Goal: Task Accomplishment & Management: Manage account settings

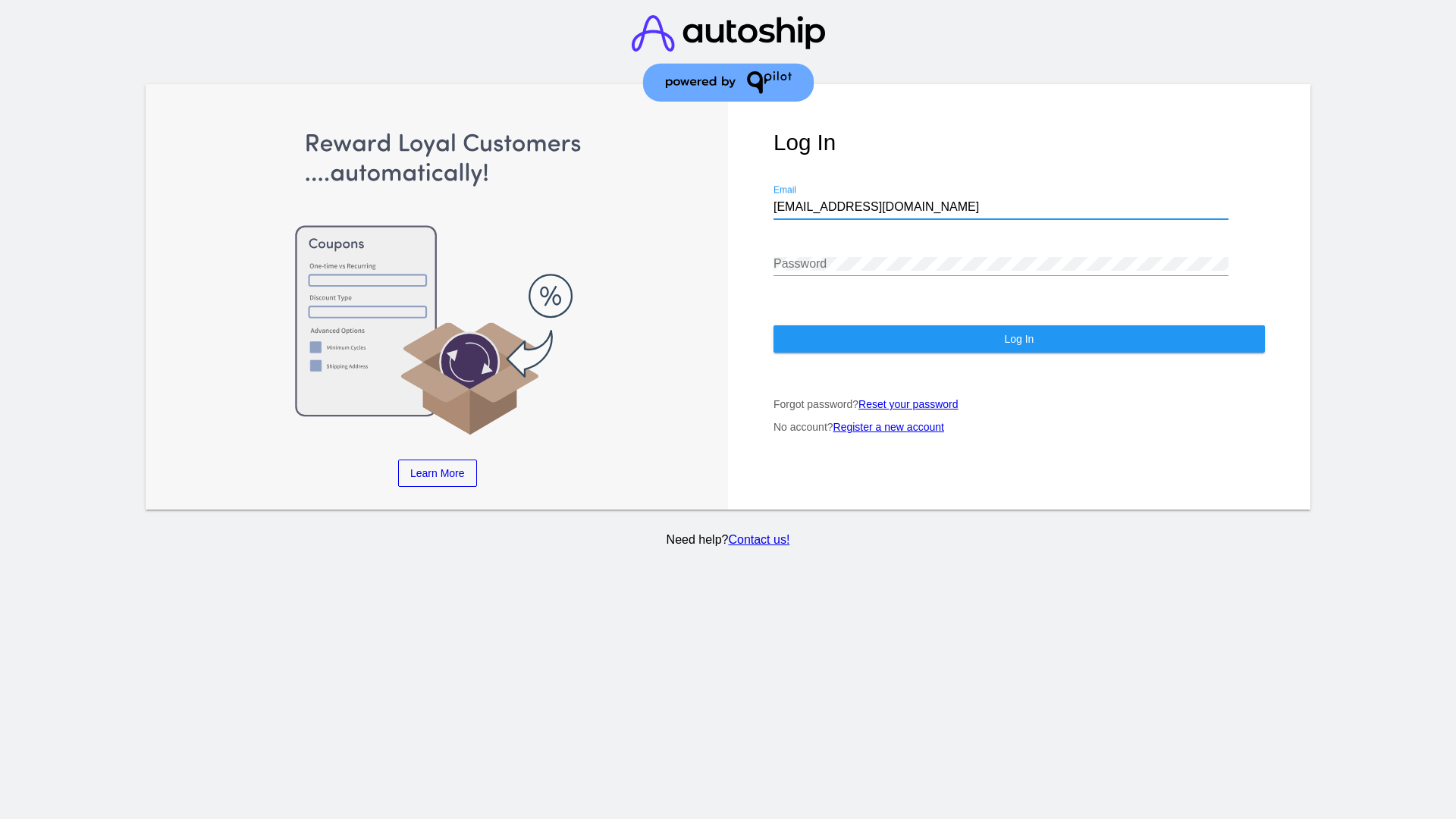
type input "jr@patternsinthecloud.com"
click at [1019, 339] on span "Log In" at bounding box center [1019, 339] width 30 height 12
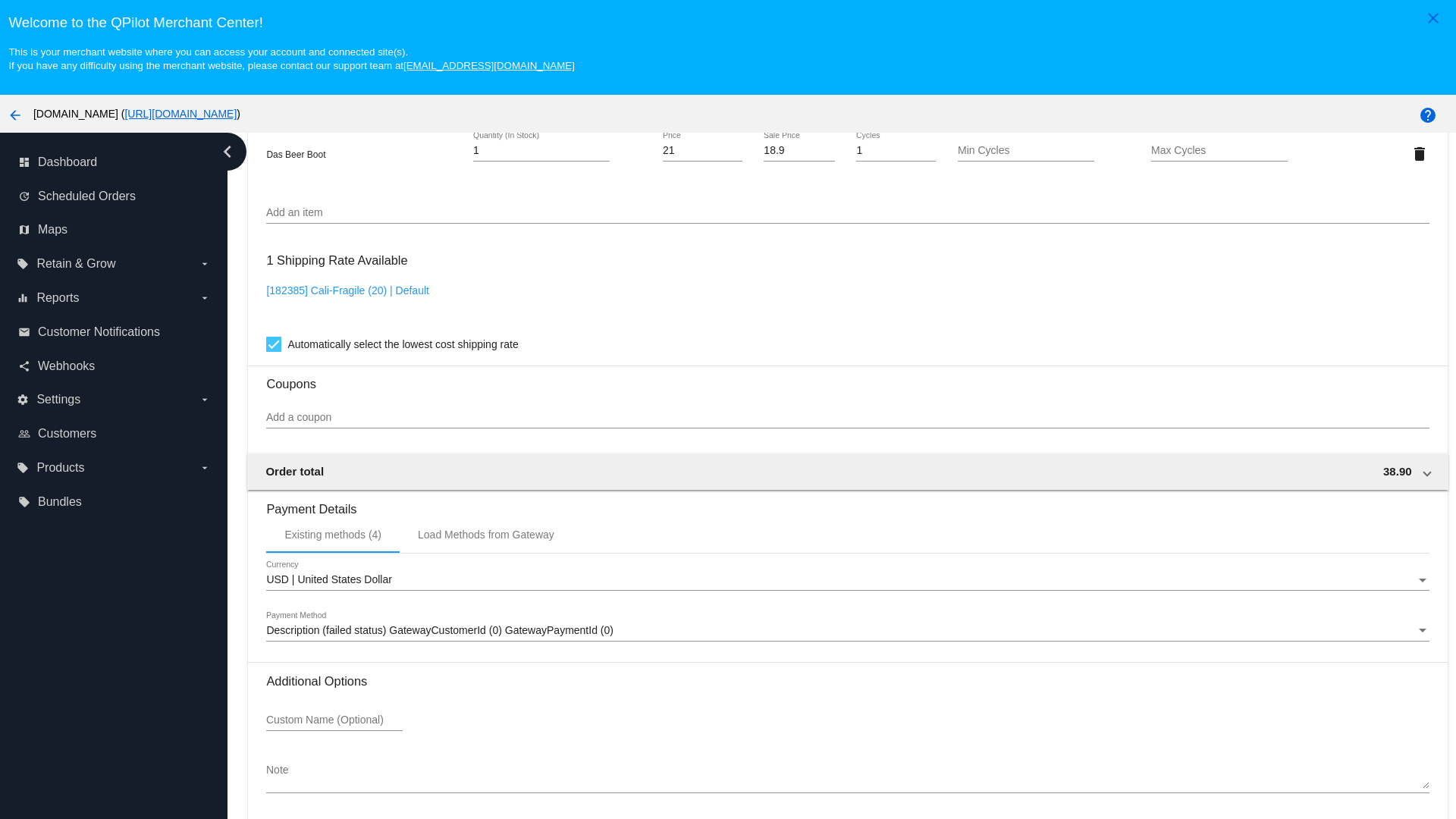
scroll to position [925, 0]
